Goal: Entertainment & Leisure: Consume media (video, audio)

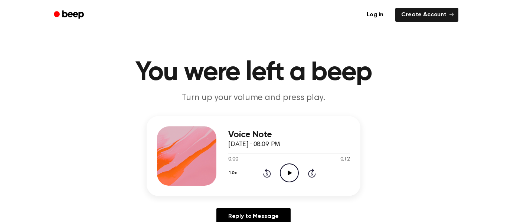
click at [298, 167] on icon "Play Audio" at bounding box center [289, 173] width 19 height 19
click at [290, 176] on icon "Play Audio" at bounding box center [289, 173] width 19 height 19
click at [285, 174] on icon "Play Audio" at bounding box center [289, 173] width 19 height 19
click at [283, 181] on icon "Play Audio" at bounding box center [289, 173] width 19 height 19
click at [287, 176] on icon "Pause Audio" at bounding box center [289, 173] width 19 height 19
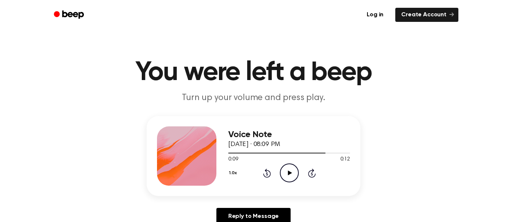
click at [291, 168] on icon "Play Audio" at bounding box center [289, 173] width 19 height 19
click at [269, 175] on icon "Rewind 5 seconds" at bounding box center [267, 174] width 8 height 10
click at [267, 173] on icon "Rewind 5 seconds" at bounding box center [267, 174] width 8 height 10
click at [264, 174] on icon at bounding box center [267, 173] width 8 height 9
click at [267, 174] on icon at bounding box center [267, 174] width 2 height 3
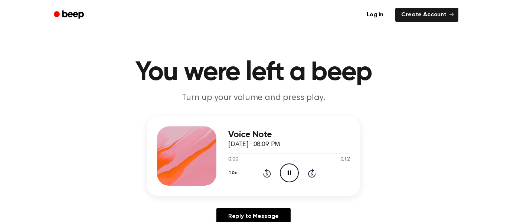
click at [270, 175] on icon at bounding box center [267, 173] width 8 height 9
click at [288, 174] on icon at bounding box center [290, 173] width 4 height 5
click at [298, 169] on icon "Play Audio" at bounding box center [289, 173] width 19 height 19
click at [291, 170] on icon "Pause Audio" at bounding box center [289, 173] width 19 height 19
click at [285, 167] on icon "Play Audio" at bounding box center [289, 173] width 19 height 19
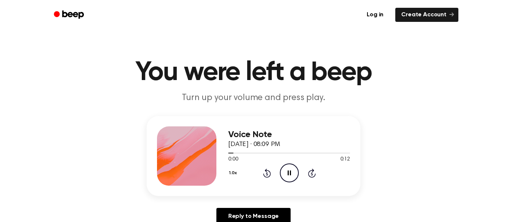
click at [294, 180] on icon "Pause Audio" at bounding box center [289, 173] width 19 height 19
click at [291, 176] on icon "Play Audio" at bounding box center [289, 173] width 19 height 19
click at [298, 182] on icon "Pause Audio" at bounding box center [289, 173] width 19 height 19
click at [287, 170] on icon "Play Audio" at bounding box center [289, 173] width 19 height 19
click at [286, 176] on icon "Pause Audio" at bounding box center [289, 173] width 19 height 19
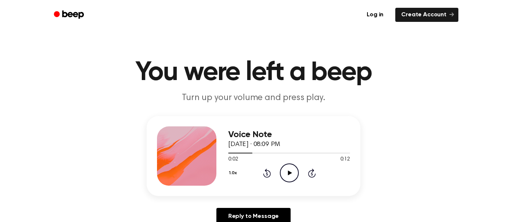
click at [292, 179] on icon "Play Audio" at bounding box center [289, 173] width 19 height 19
click at [281, 177] on circle at bounding box center [289, 173] width 18 height 18
click at [268, 177] on icon at bounding box center [267, 173] width 8 height 9
click at [271, 177] on div "1.0x Rewind 5 seconds Play Audio Skip 5 seconds" at bounding box center [289, 173] width 122 height 19
click at [267, 174] on icon at bounding box center [267, 174] width 2 height 3
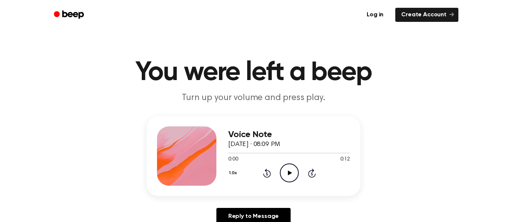
click at [270, 171] on icon "Rewind 5 seconds" at bounding box center [267, 174] width 8 height 10
click at [300, 180] on div "1.0x Rewind 5 seconds Play Audio Skip 5 seconds" at bounding box center [289, 173] width 122 height 19
click at [287, 177] on icon "Play Audio" at bounding box center [289, 173] width 19 height 19
click at [291, 175] on icon "Pause Audio" at bounding box center [289, 173] width 19 height 19
click at [294, 178] on icon "Play Audio" at bounding box center [289, 173] width 19 height 19
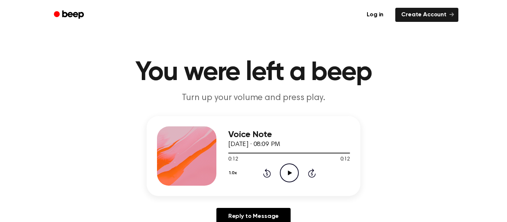
click at [281, 168] on circle at bounding box center [289, 173] width 18 height 18
click at [288, 178] on icon "Play Audio" at bounding box center [289, 173] width 19 height 19
click at [284, 192] on div "Voice Note [DATE] · 08:09 PM 0:12 0:12 Your browser does not support the [objec…" at bounding box center [254, 156] width 214 height 80
click at [288, 179] on icon "Play Audio" at bounding box center [289, 173] width 19 height 19
click at [295, 177] on icon "Play Audio" at bounding box center [289, 173] width 19 height 19
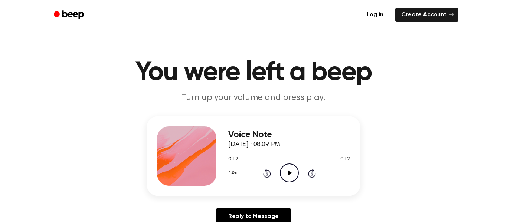
click at [277, 151] on div at bounding box center [289, 153] width 122 height 6
click at [289, 176] on icon "Play Audio" at bounding box center [289, 173] width 19 height 19
click at [287, 174] on icon "Pause Audio" at bounding box center [289, 173] width 19 height 19
click at [294, 174] on icon "Play Audio" at bounding box center [289, 173] width 19 height 19
click at [295, 170] on icon "Play Audio" at bounding box center [289, 173] width 19 height 19
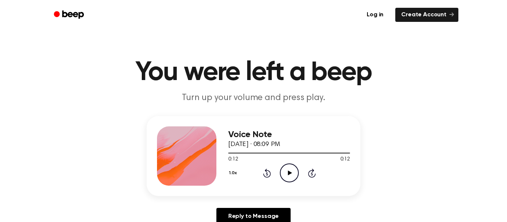
click at [293, 181] on icon "Play Audio" at bounding box center [289, 173] width 19 height 19
